Goal: Transaction & Acquisition: Purchase product/service

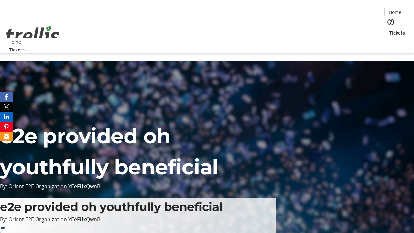
click at [389, 29] on span "Tickets" at bounding box center [397, 32] width 16 height 7
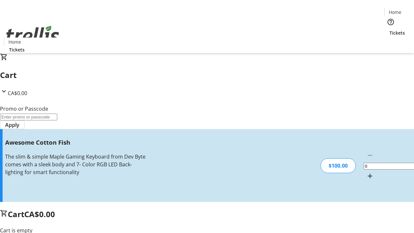
click at [366, 172] on mat-icon "Increment by one" at bounding box center [370, 176] width 8 height 8
type input "1"
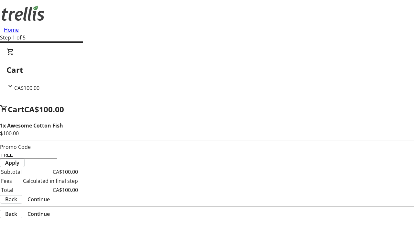
type input "FREE"
click at [19, 159] on span "Apply" at bounding box center [12, 163] width 14 height 8
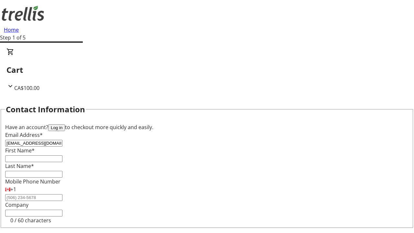
type input "[EMAIL_ADDRESS][DOMAIN_NAME]"
type input "August"
type input "[PERSON_NAME]"
